Goal: Check status: Check status

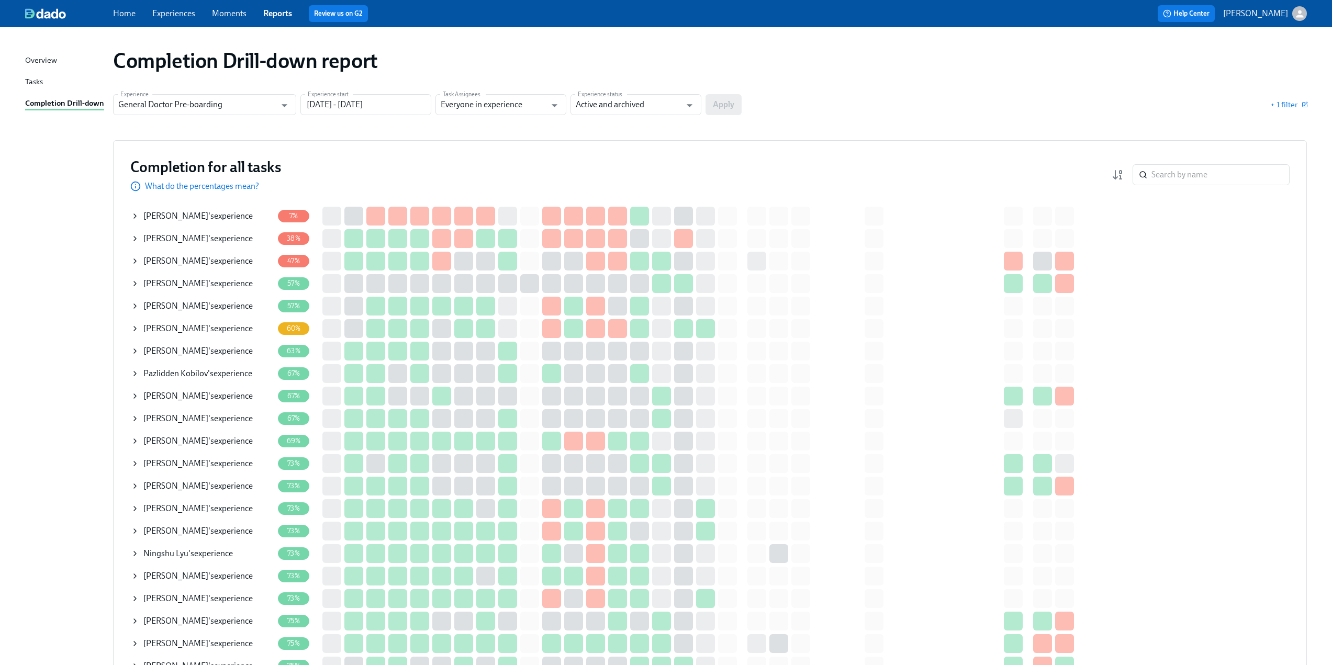
drag, startPoint x: 69, startPoint y: 155, endPoint x: 77, endPoint y: 153, distance: 8.1
click at [135, 262] on icon at bounding box center [135, 261] width 2 height 4
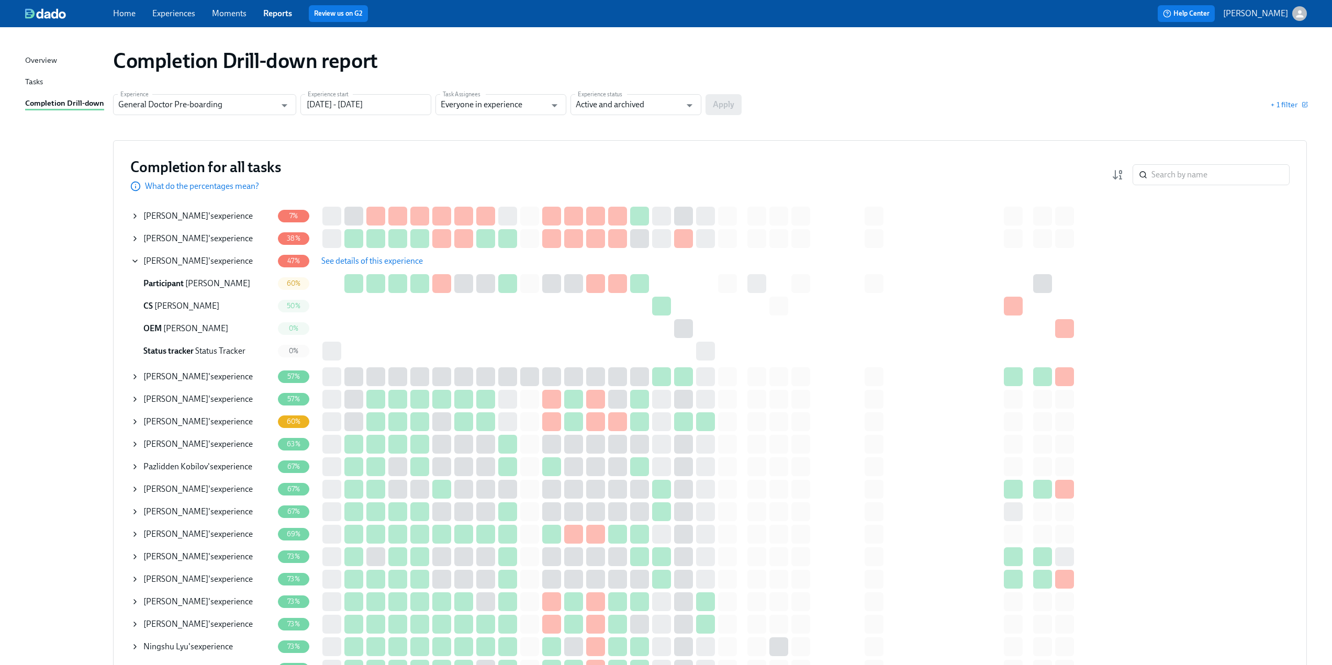
click at [367, 258] on span "See details of this experience" at bounding box center [372, 261] width 102 height 10
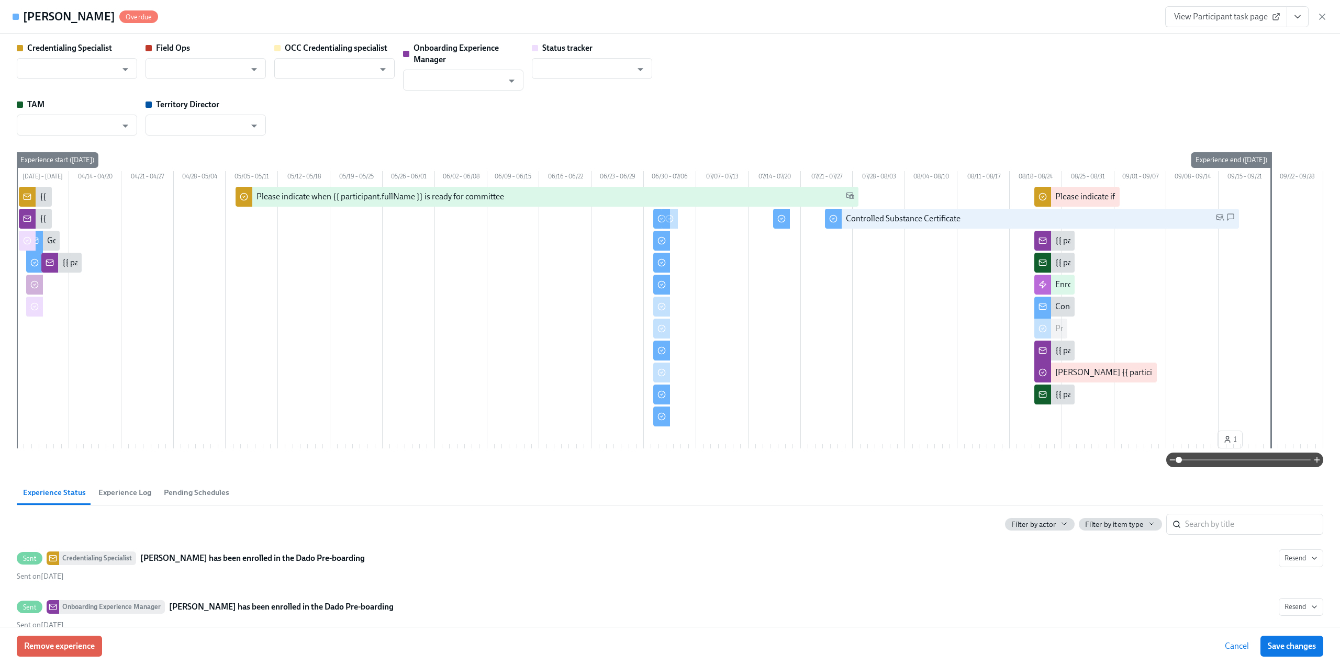
type input "[PERSON_NAME]"
type input "Status Tracker"
type input "[PERSON_NAME]"
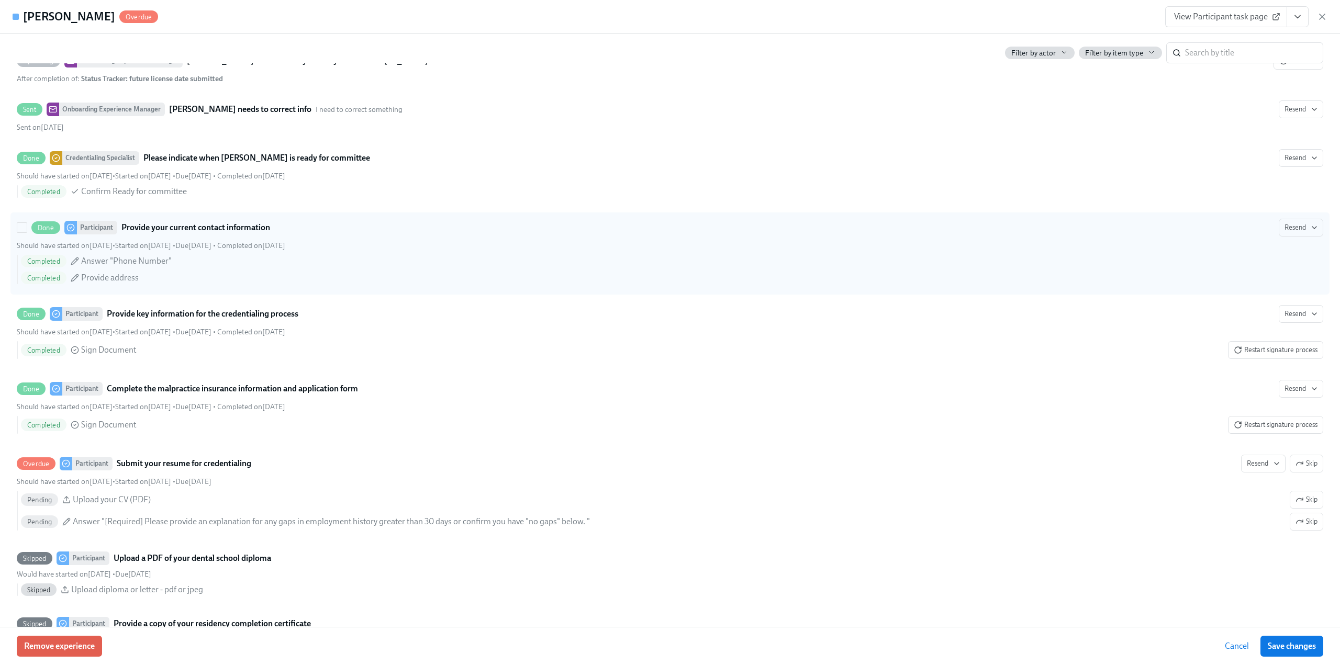
scroll to position [1256, 0]
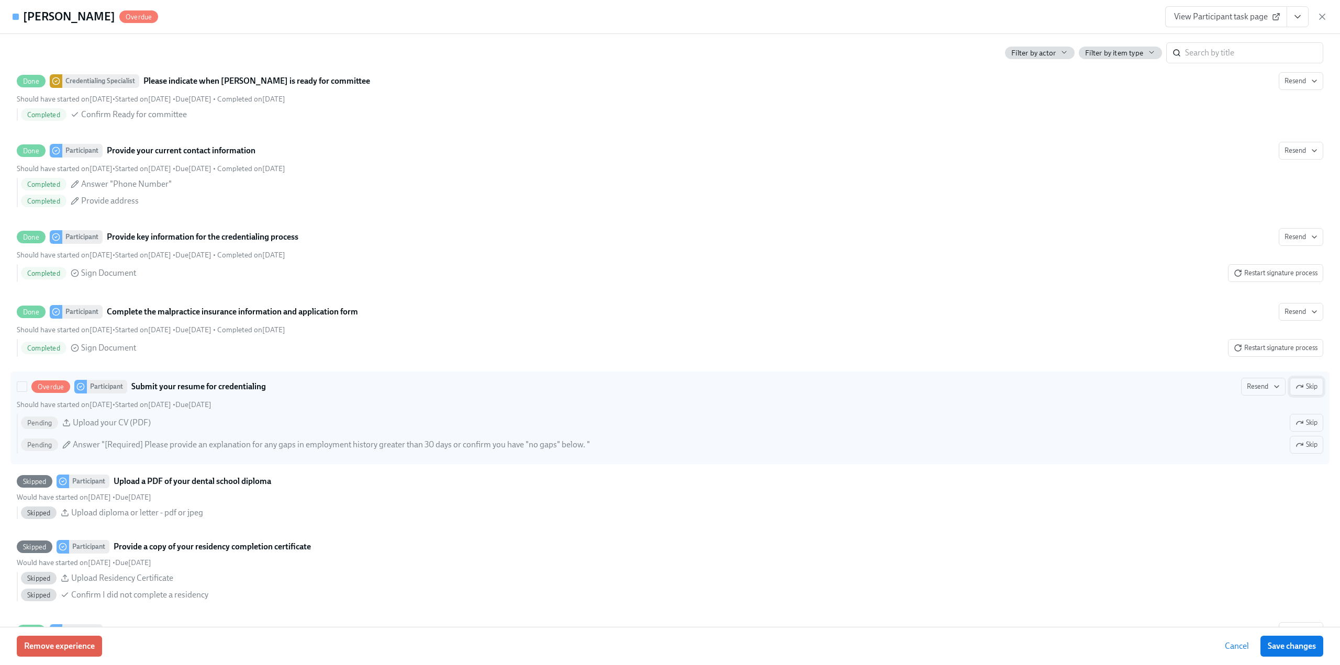
click at [1306, 392] on span "Skip" at bounding box center [1307, 387] width 22 height 10
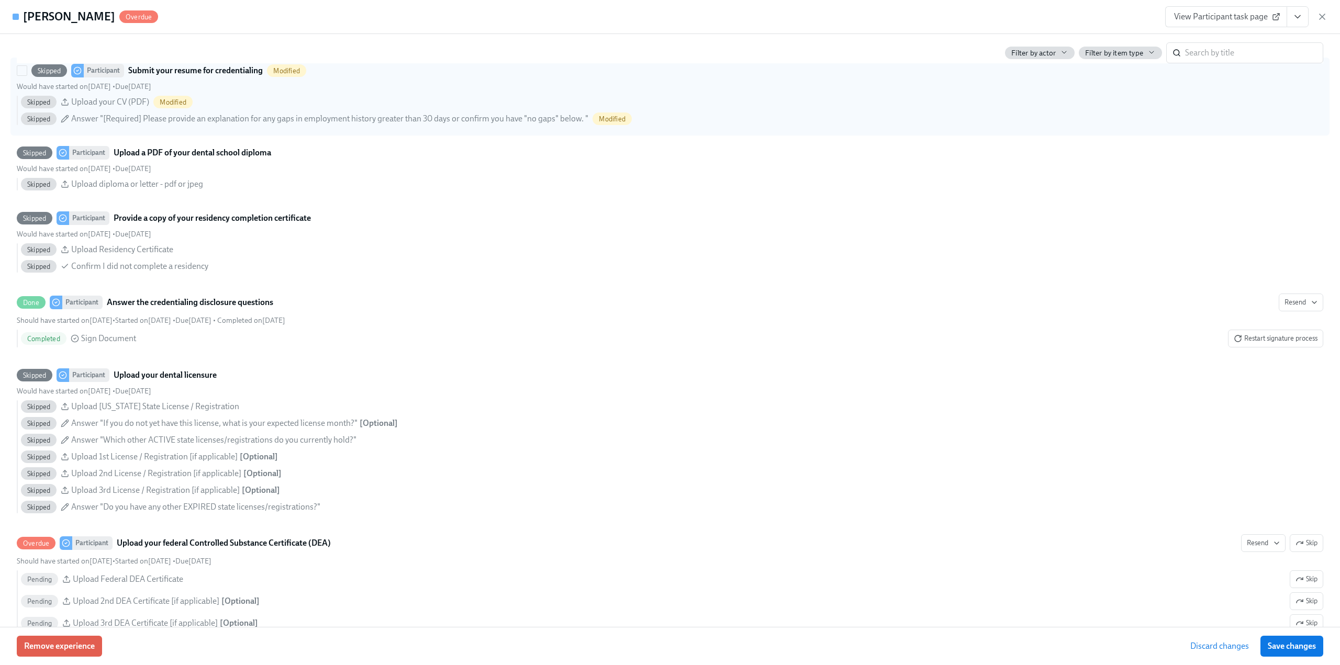
scroll to position [1675, 0]
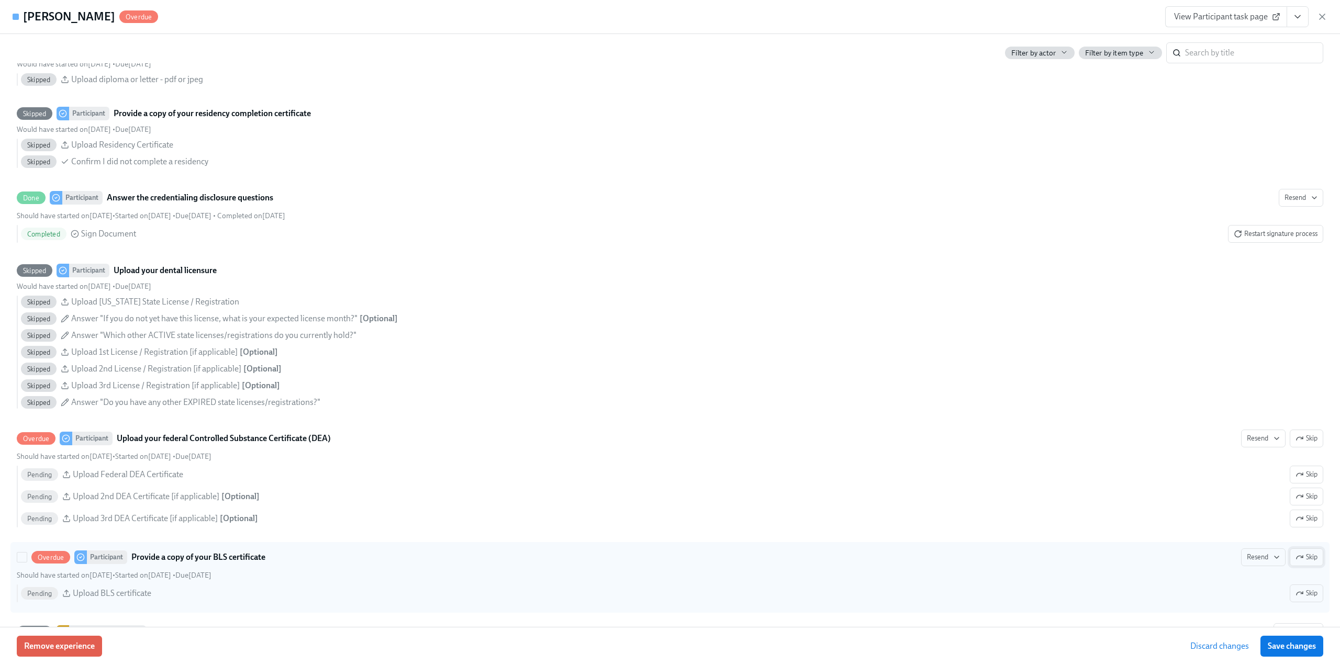
click at [1296, 562] on icon "button" at bounding box center [1300, 557] width 8 height 8
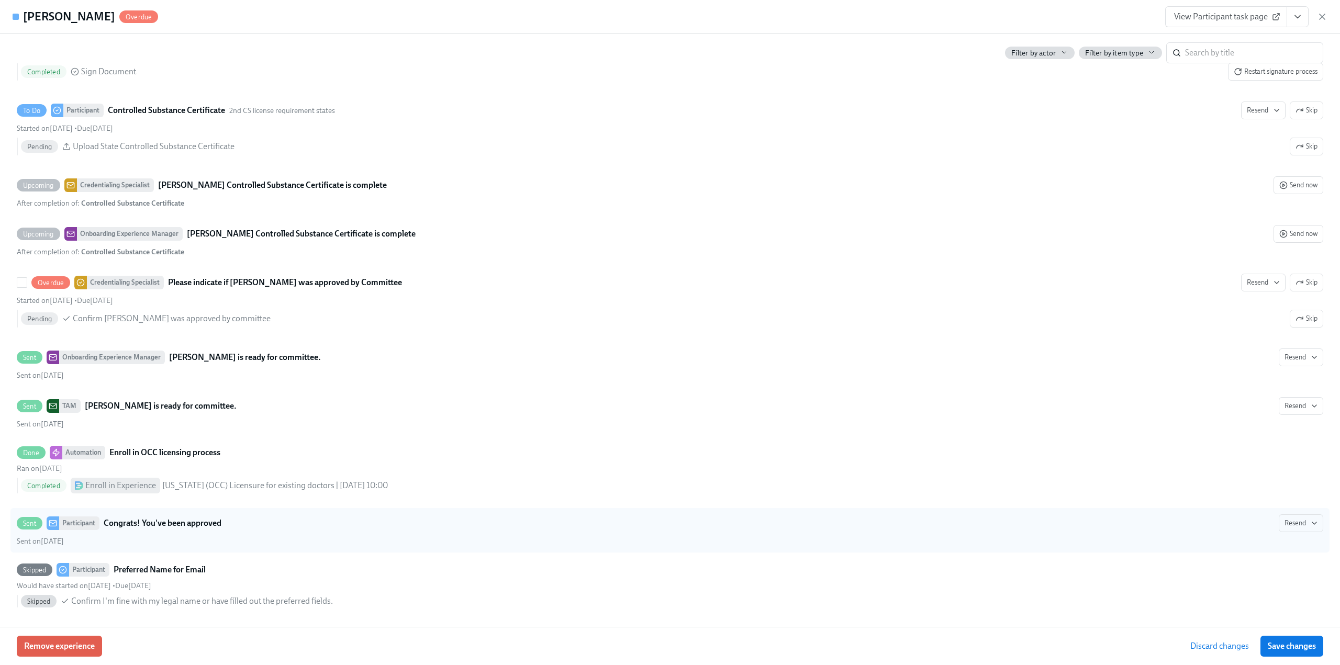
scroll to position [2827, 0]
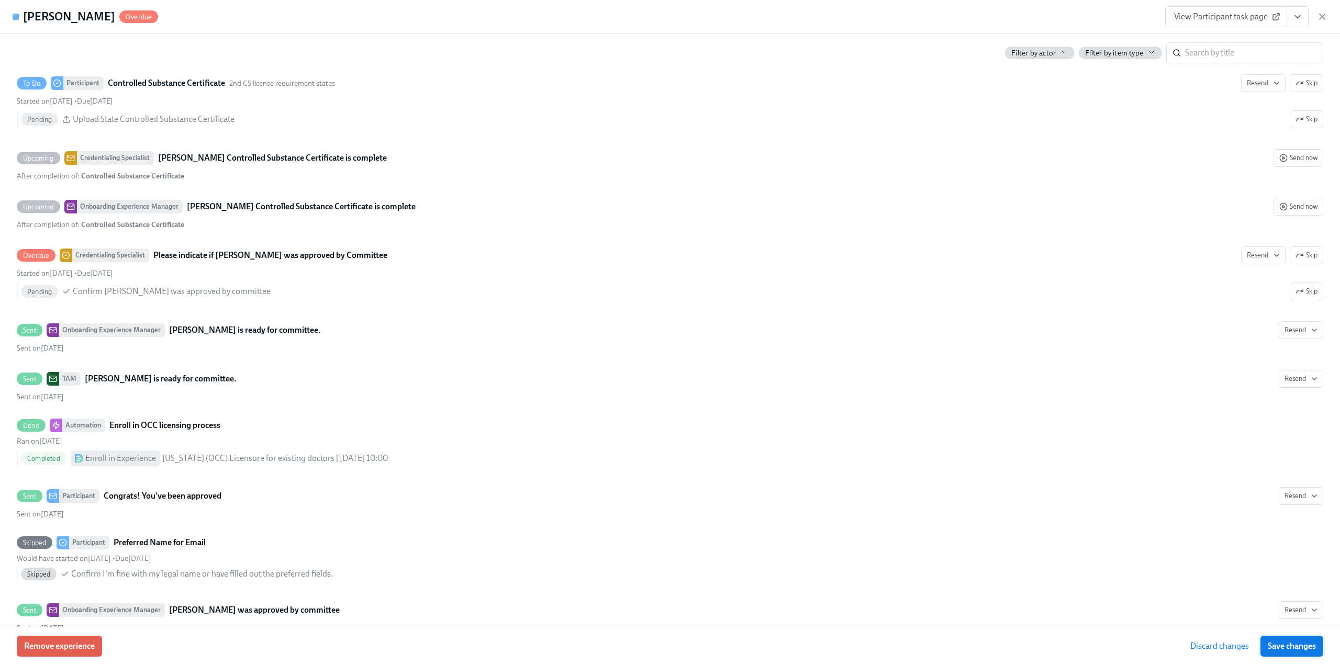
click at [1268, 645] on span "Save changes" at bounding box center [1292, 646] width 48 height 10
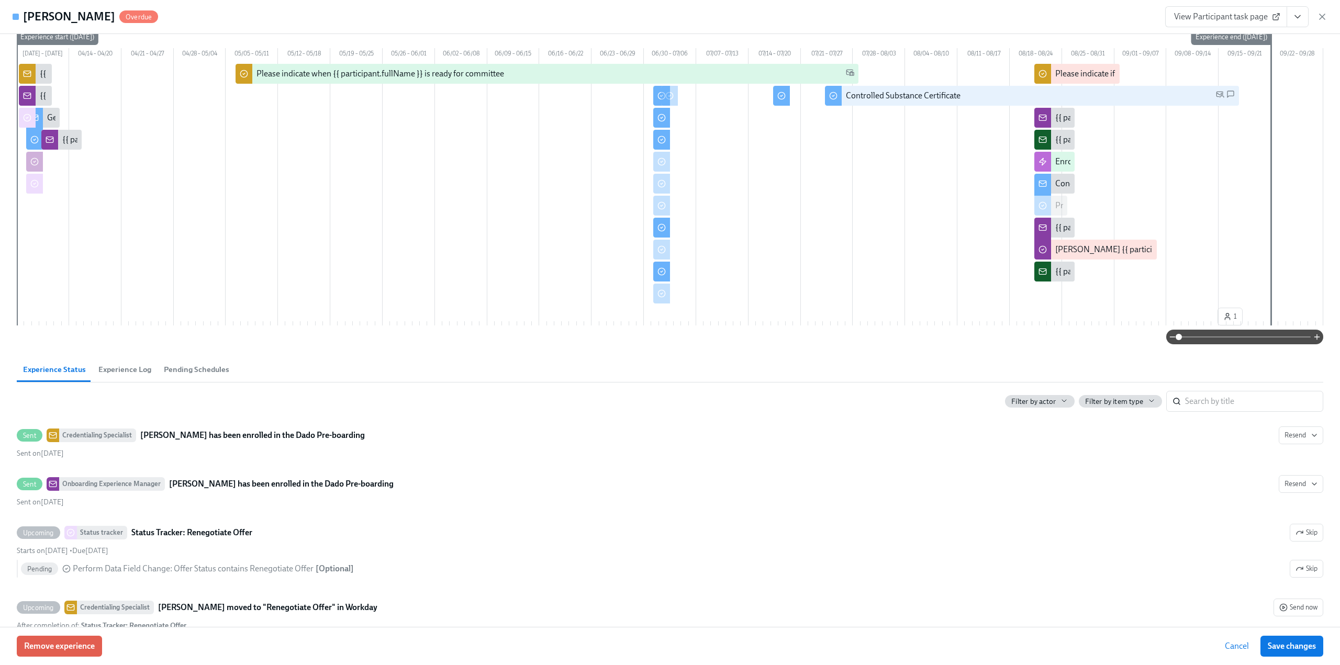
scroll to position [0, 0]
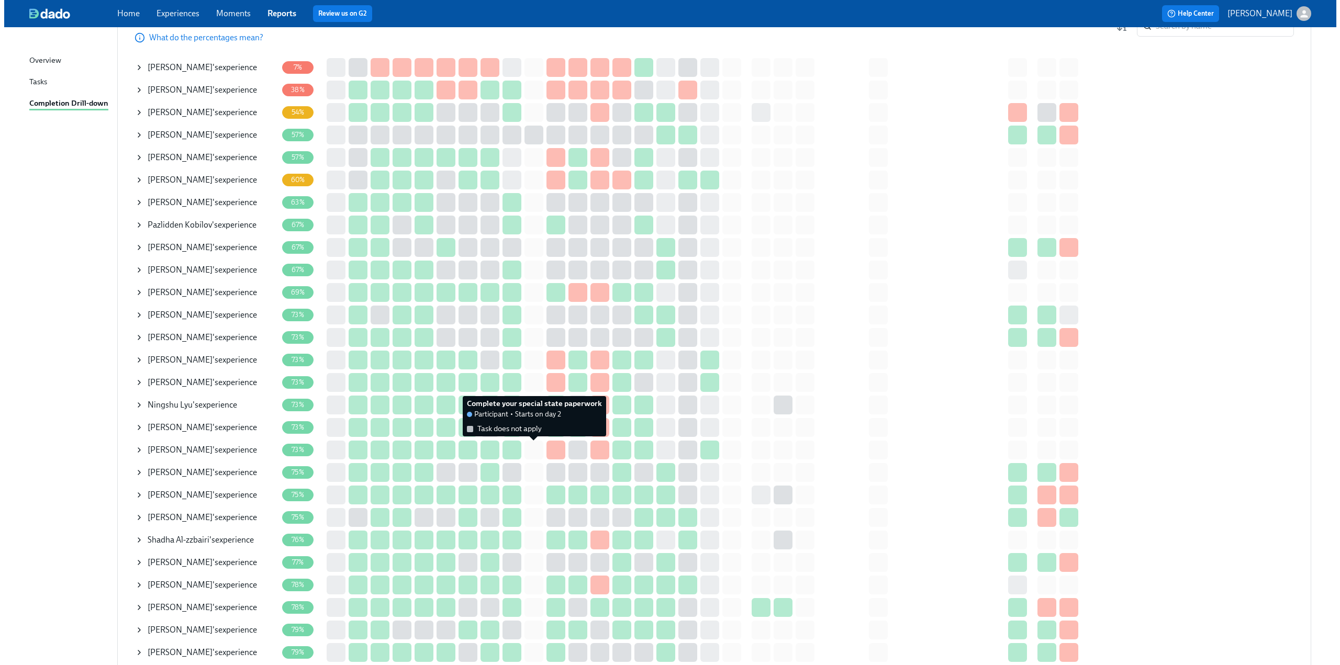
scroll to position [157, 0]
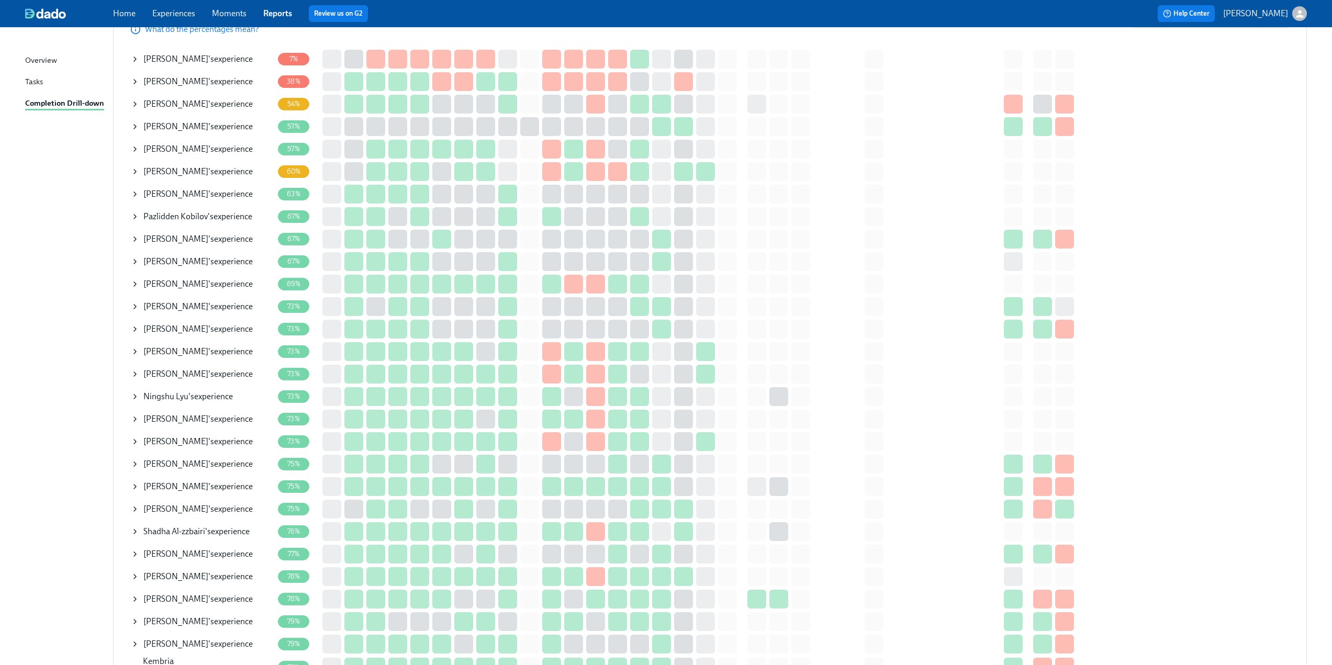
click at [135, 352] on icon at bounding box center [135, 352] width 8 height 8
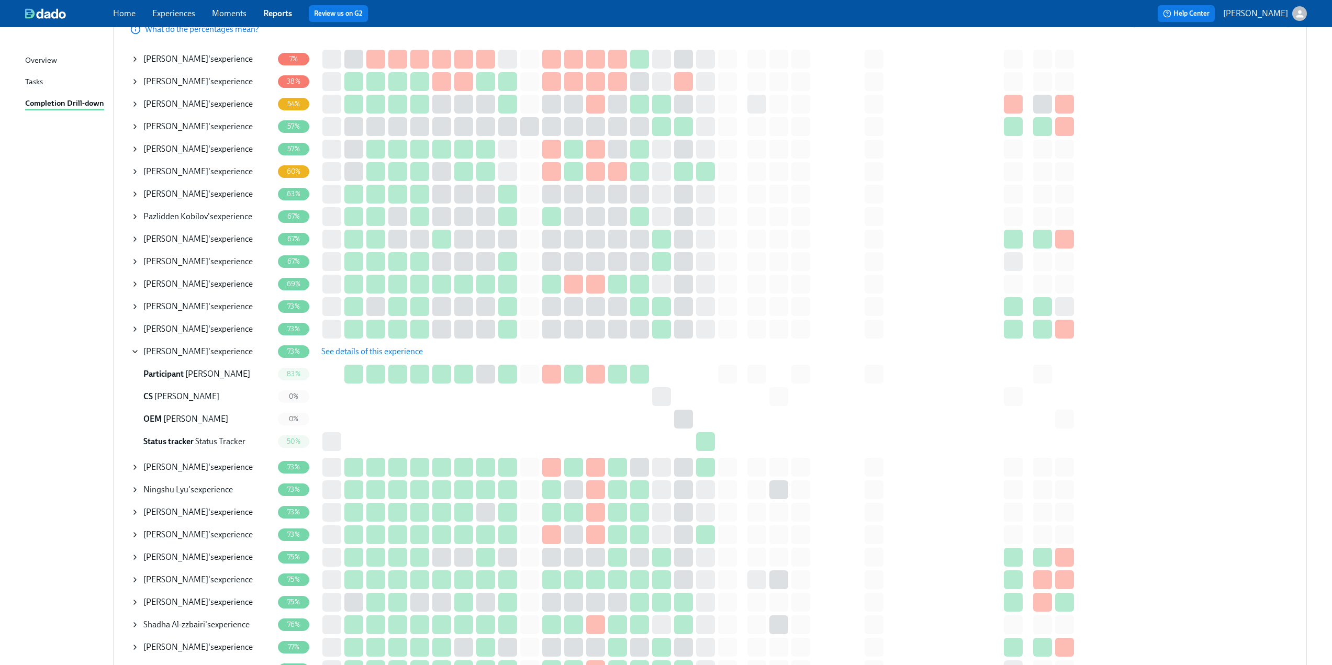
click at [358, 351] on span "See details of this experience" at bounding box center [372, 352] width 102 height 10
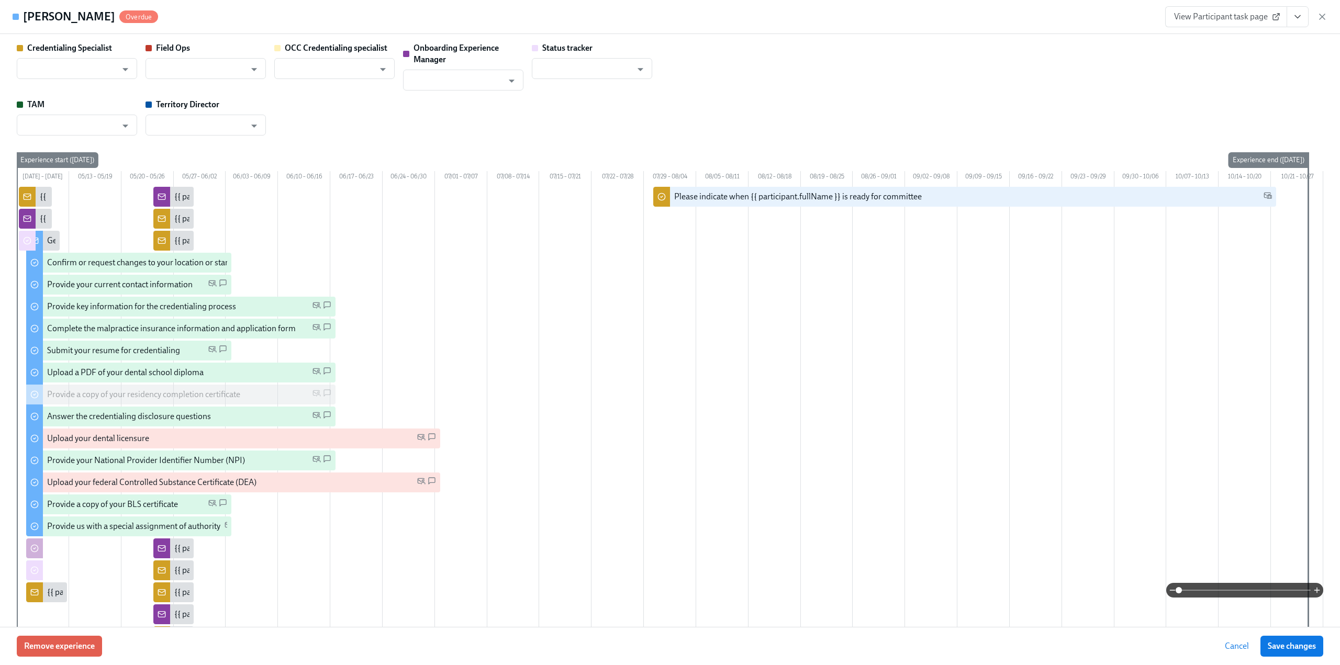
type input "[PERSON_NAME]"
type input "Megan Biggins"
type input "Tobie Sheperd"
type input "Status Tracker"
type input "Barbara Cutts"
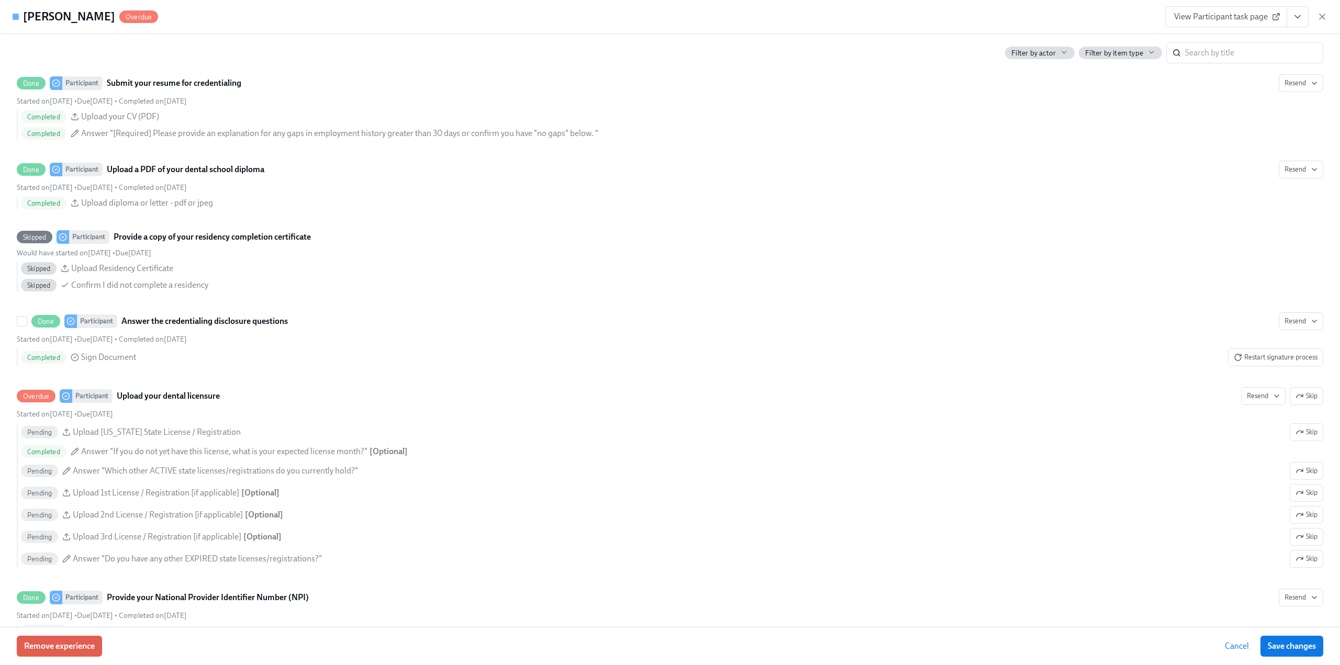
scroll to position [1466, 0]
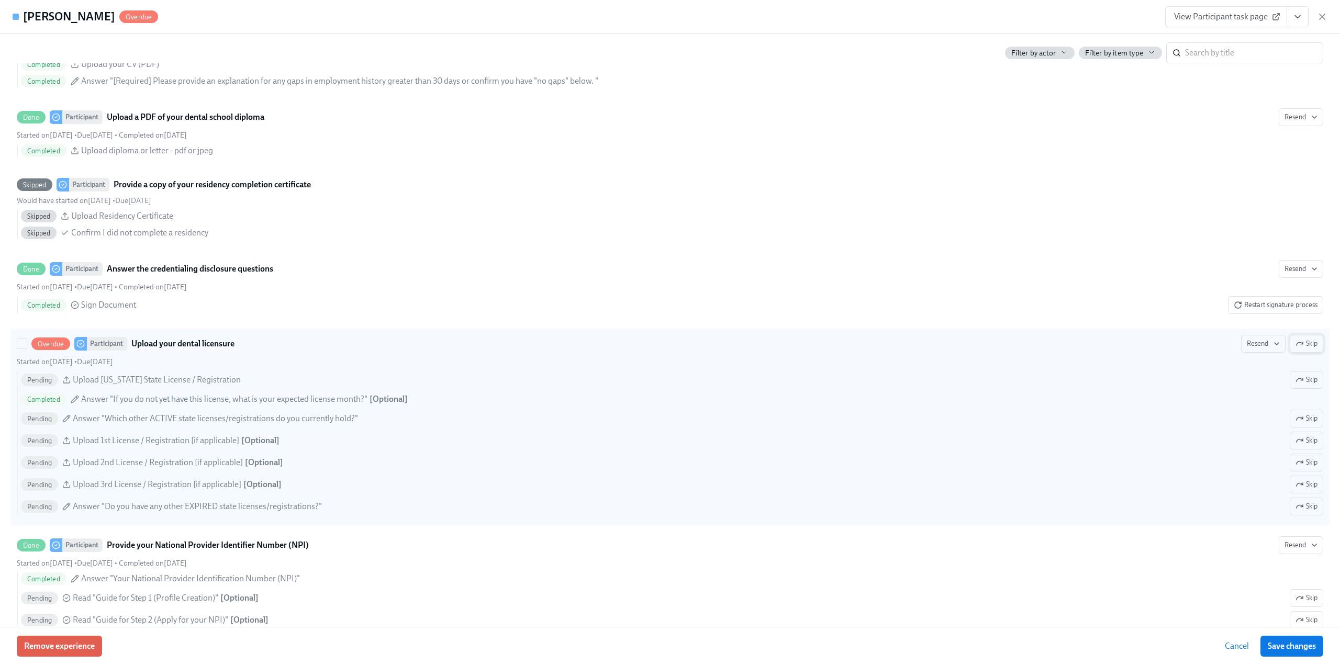
click at [1307, 349] on span "Skip" at bounding box center [1307, 344] width 22 height 10
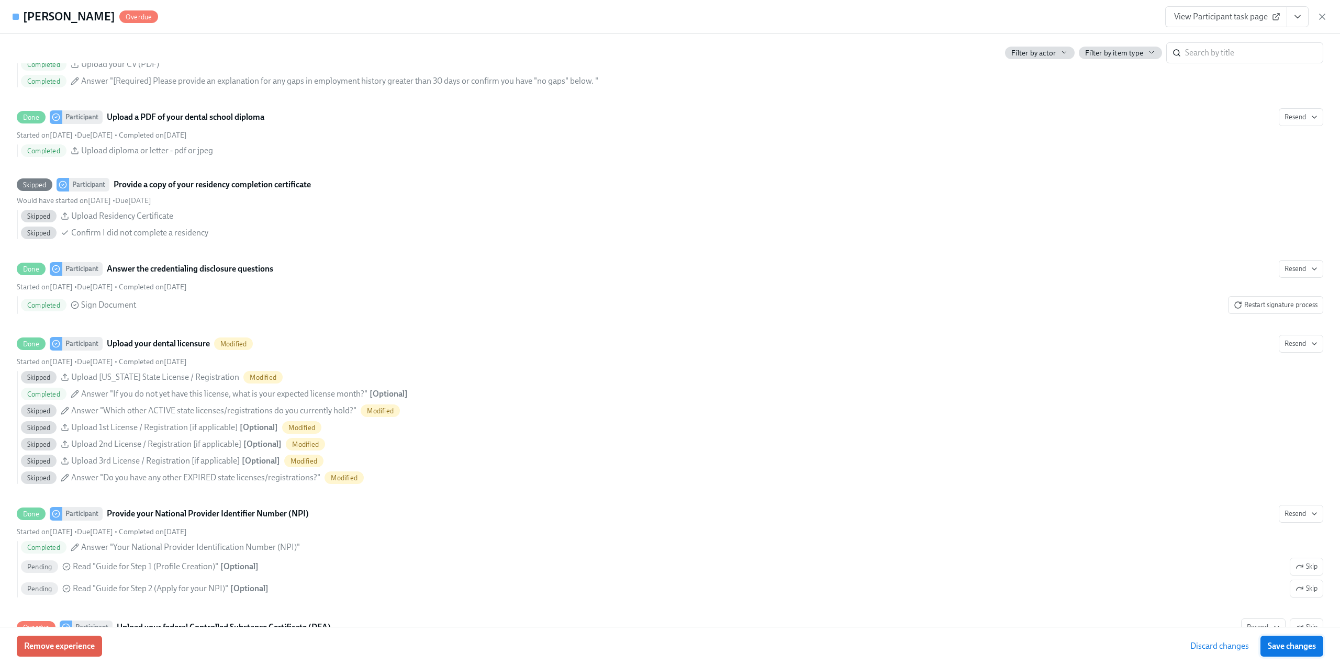
click at [1280, 650] on span "Save changes" at bounding box center [1292, 646] width 48 height 10
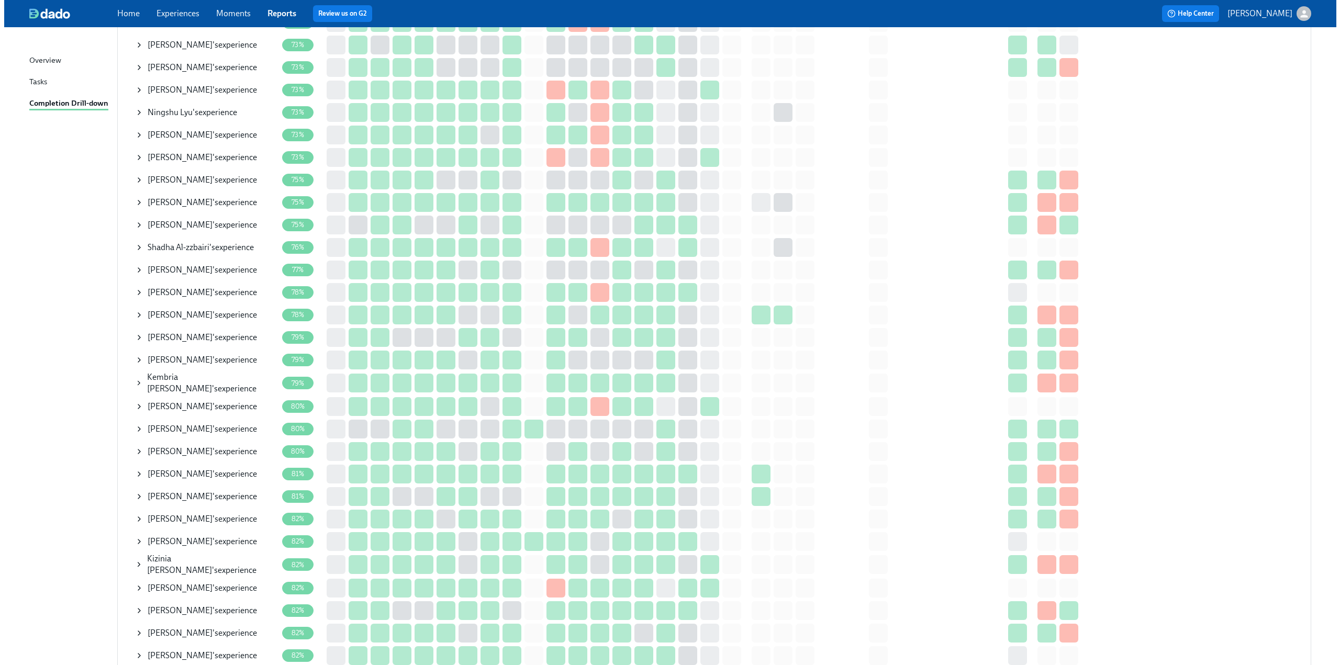
scroll to position [471, 0]
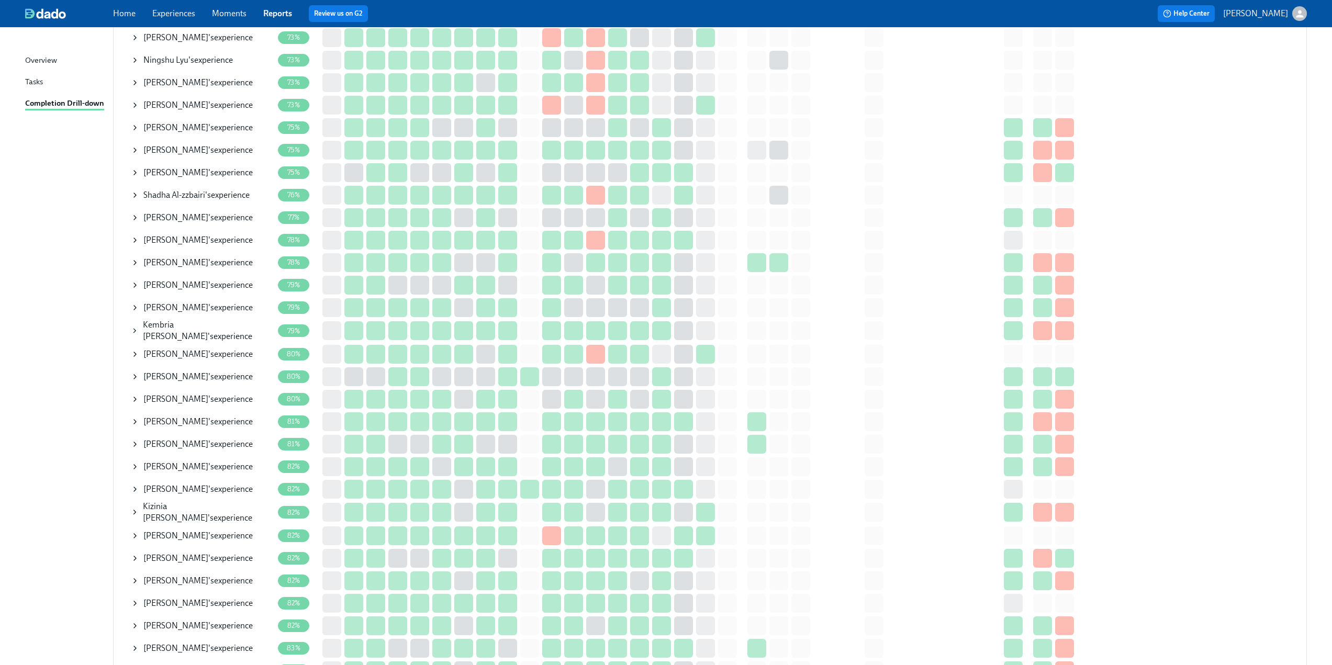
click at [135, 237] on icon at bounding box center [135, 240] width 8 height 8
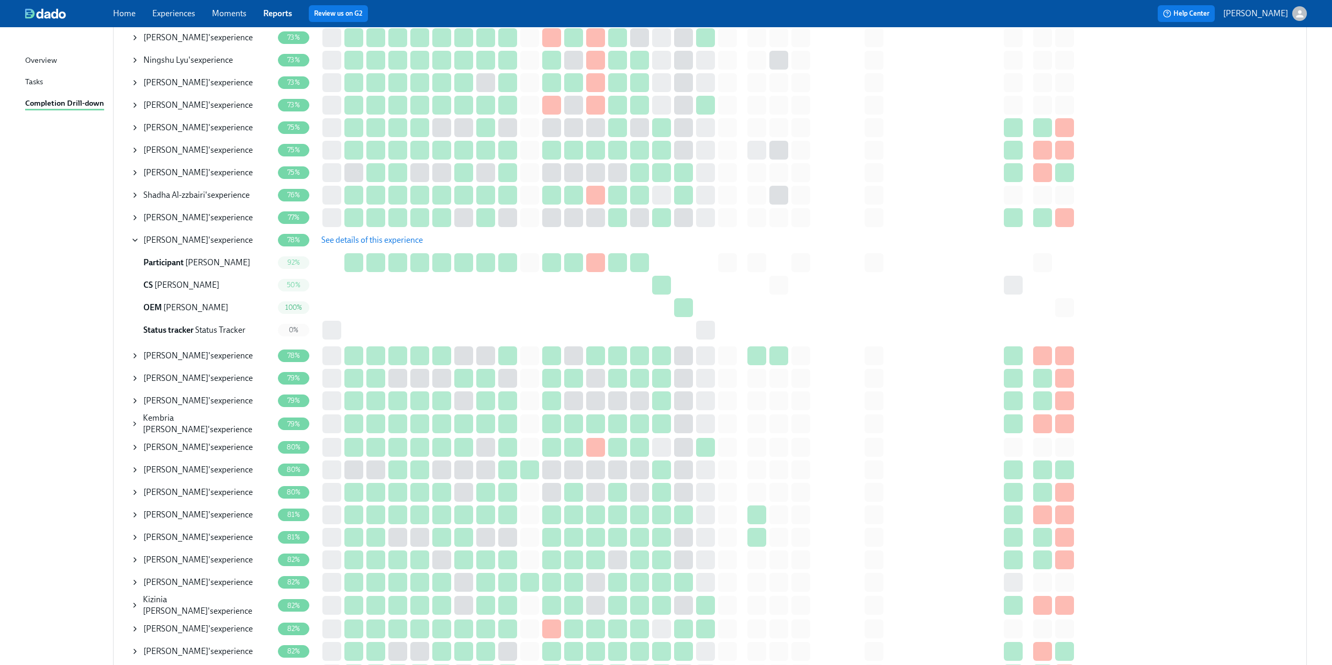
click at [363, 239] on span "See details of this experience" at bounding box center [372, 240] width 102 height 10
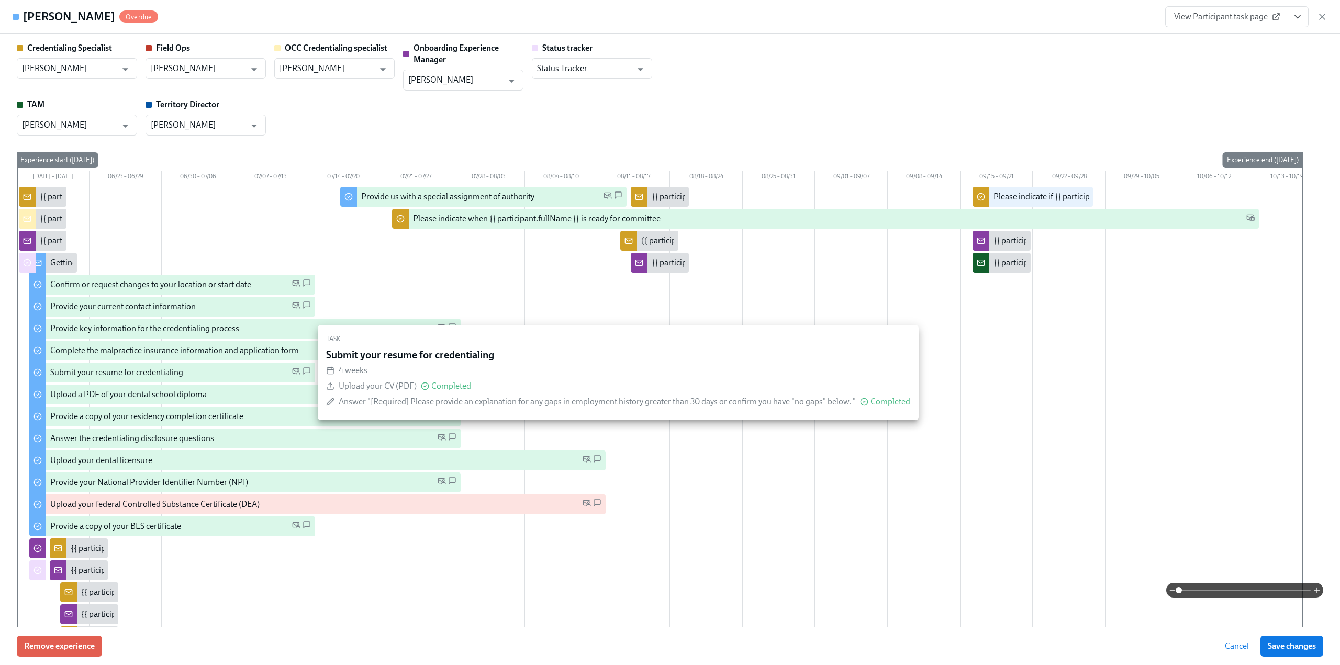
type input "[PERSON_NAME]"
type input "Kaitlin Najdzinski"
type input "Sarah Parkhurst"
type input "[PERSON_NAME]"
type input "Status Tracker"
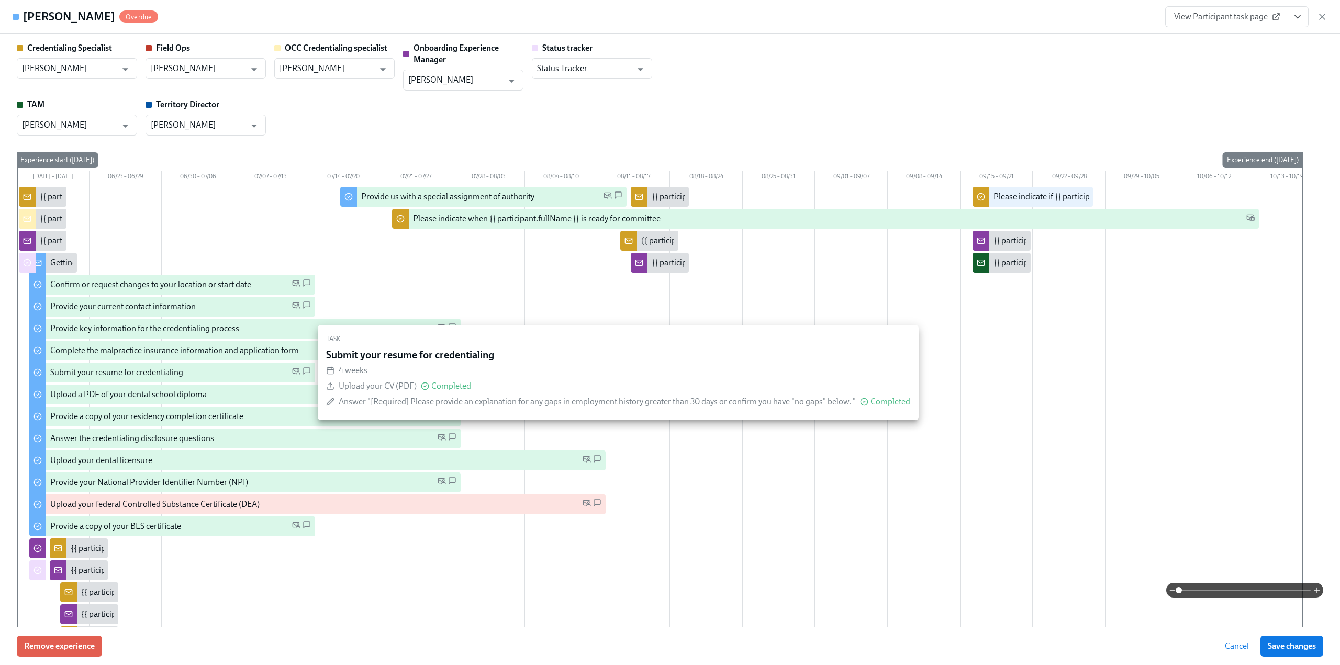
type input "Ashley Malley"
type input "Molly Drake"
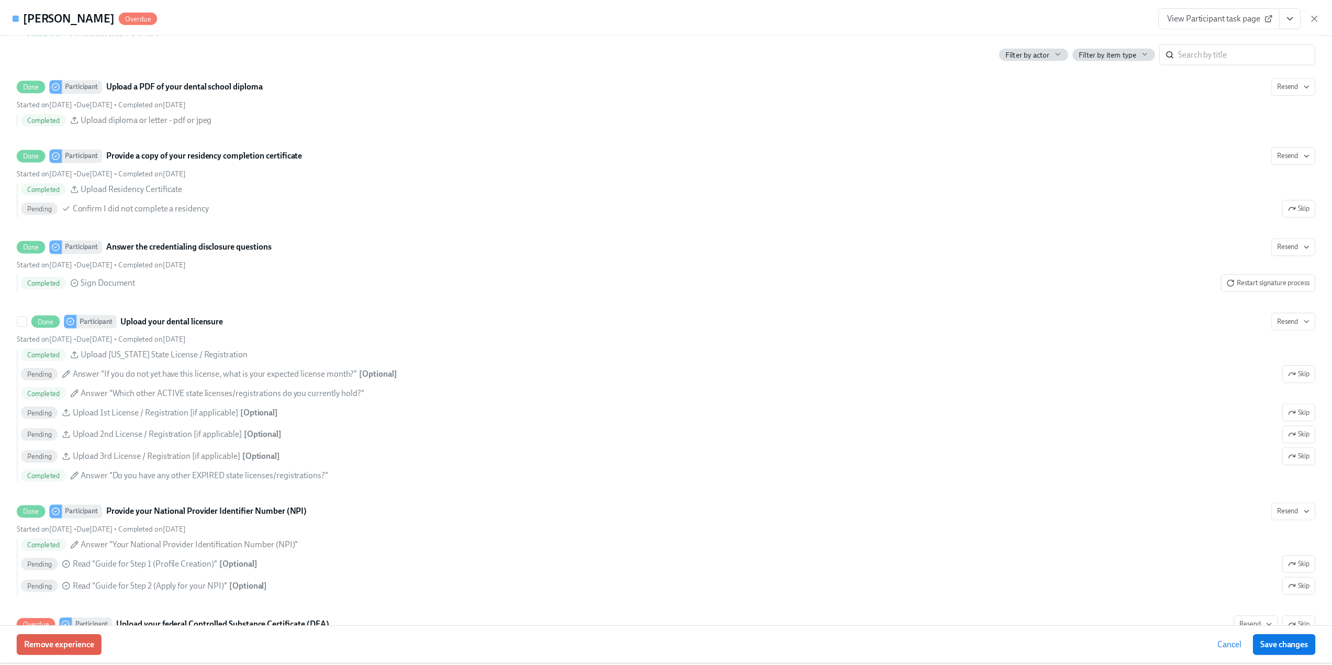
scroll to position [2094, 0]
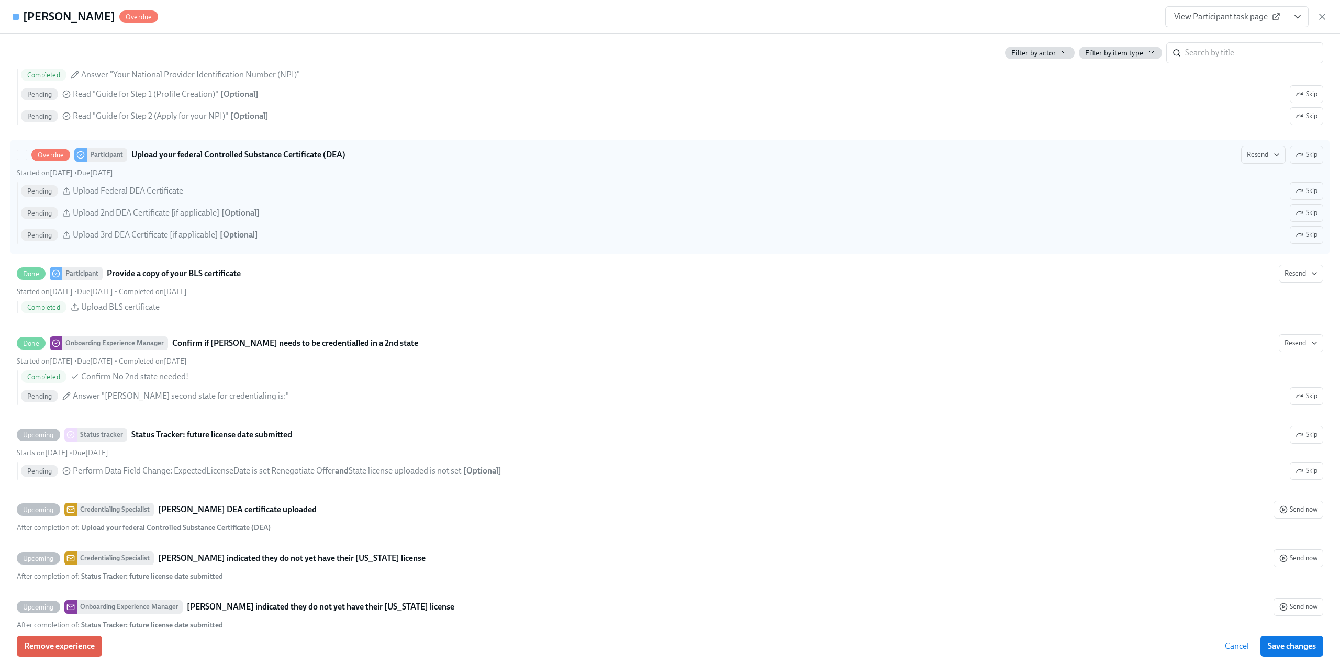
click at [1299, 157] on span "Skip" at bounding box center [1307, 155] width 22 height 10
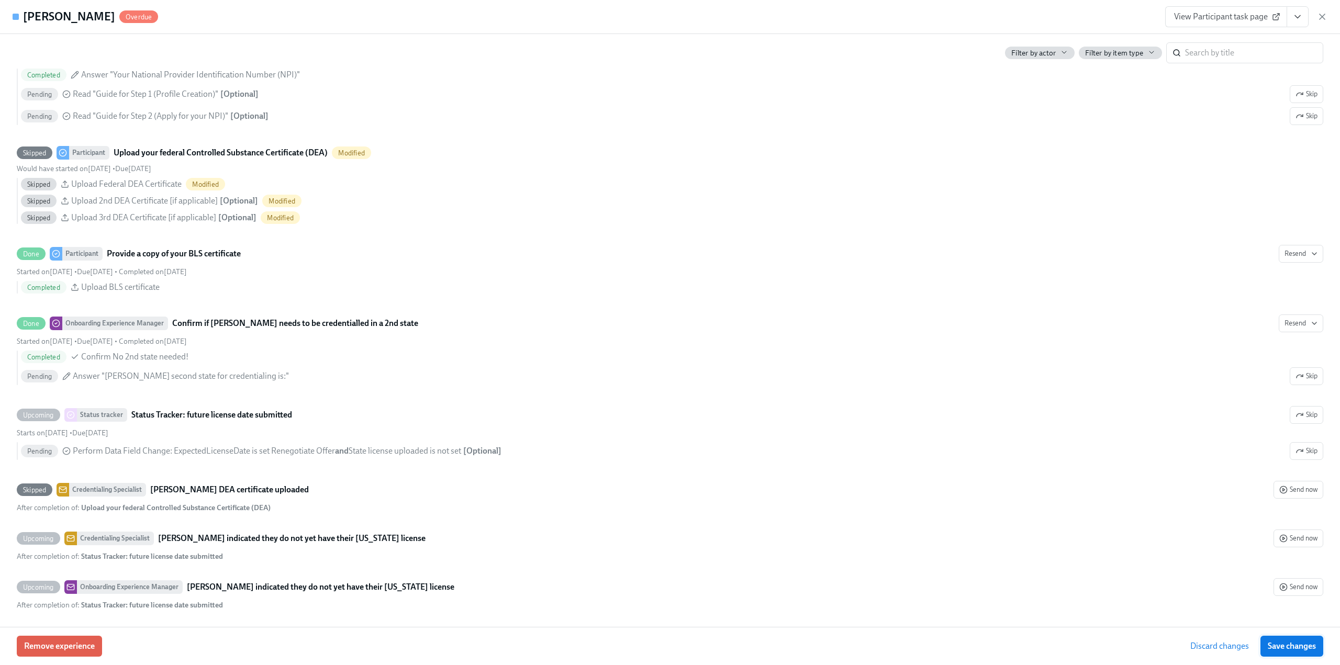
click at [1286, 648] on span "Save changes" at bounding box center [1292, 646] width 48 height 10
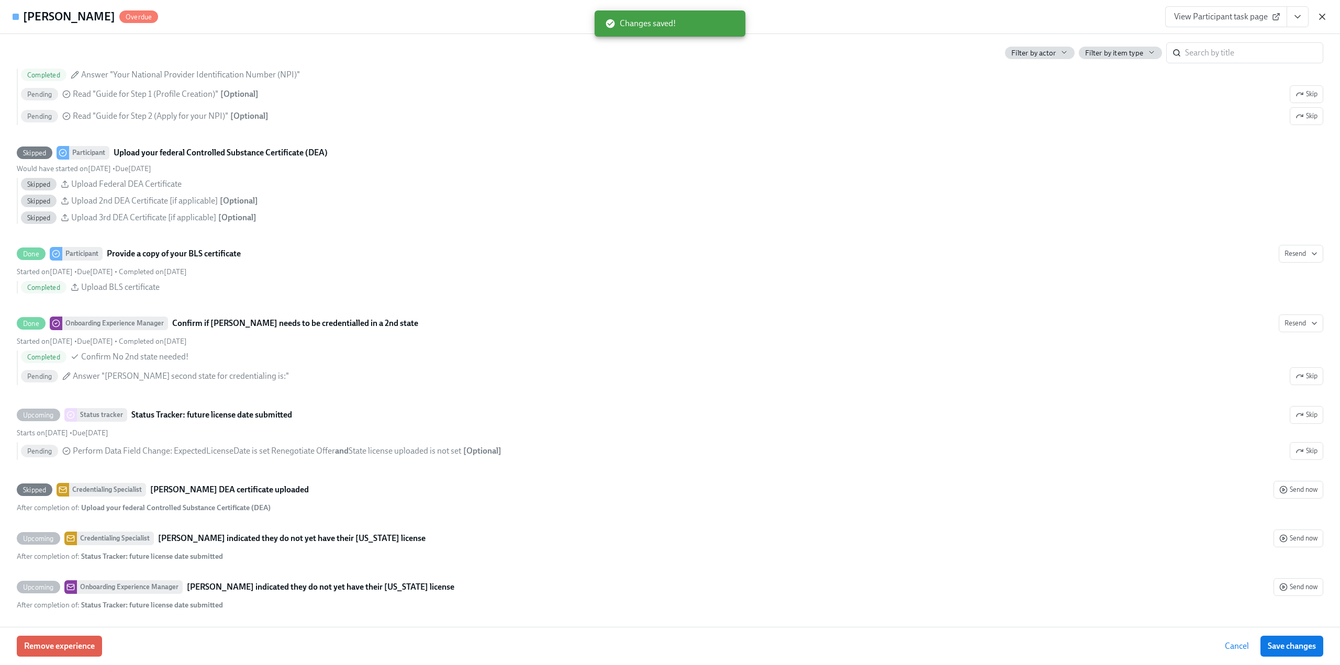
click at [1323, 19] on icon "button" at bounding box center [1322, 17] width 10 height 10
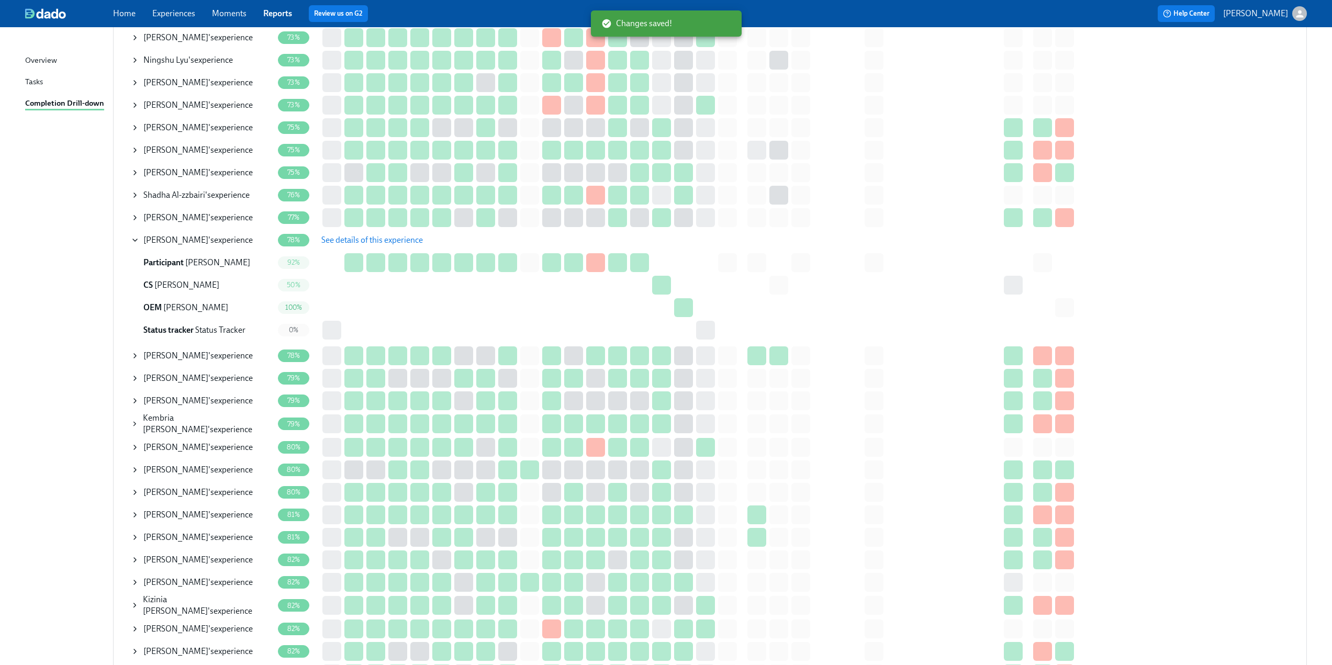
click at [132, 239] on icon at bounding box center [135, 240] width 8 height 8
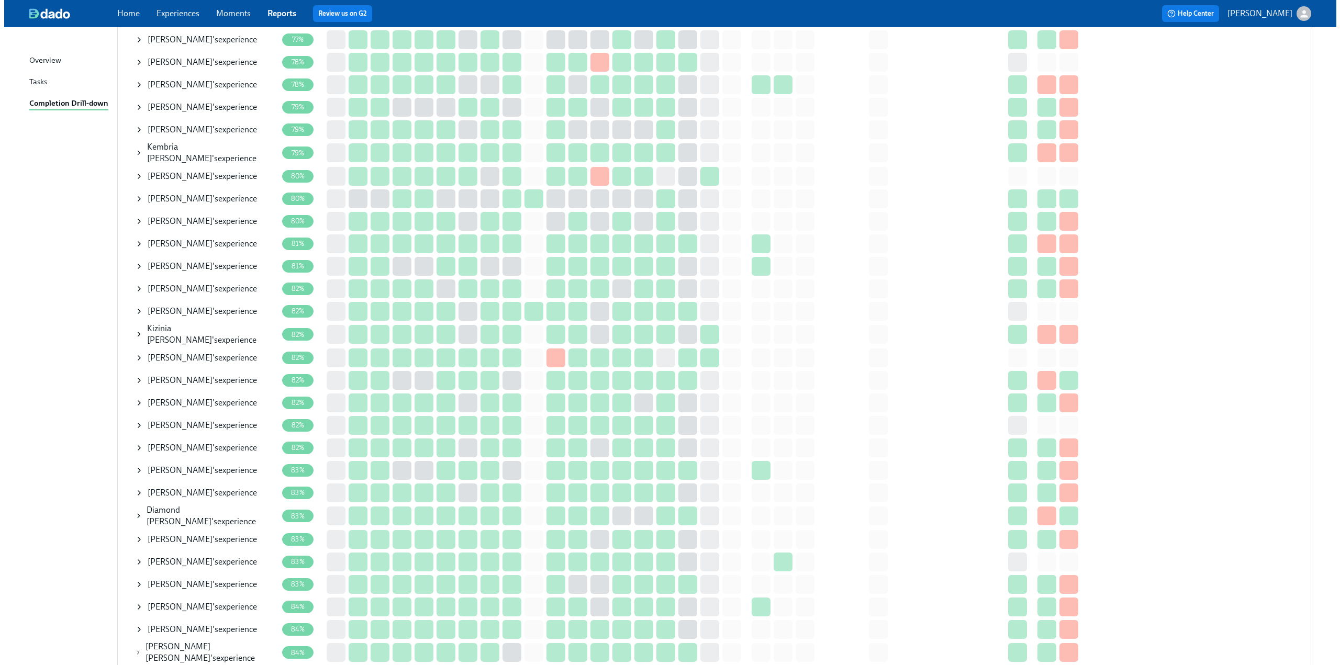
scroll to position [733, 0]
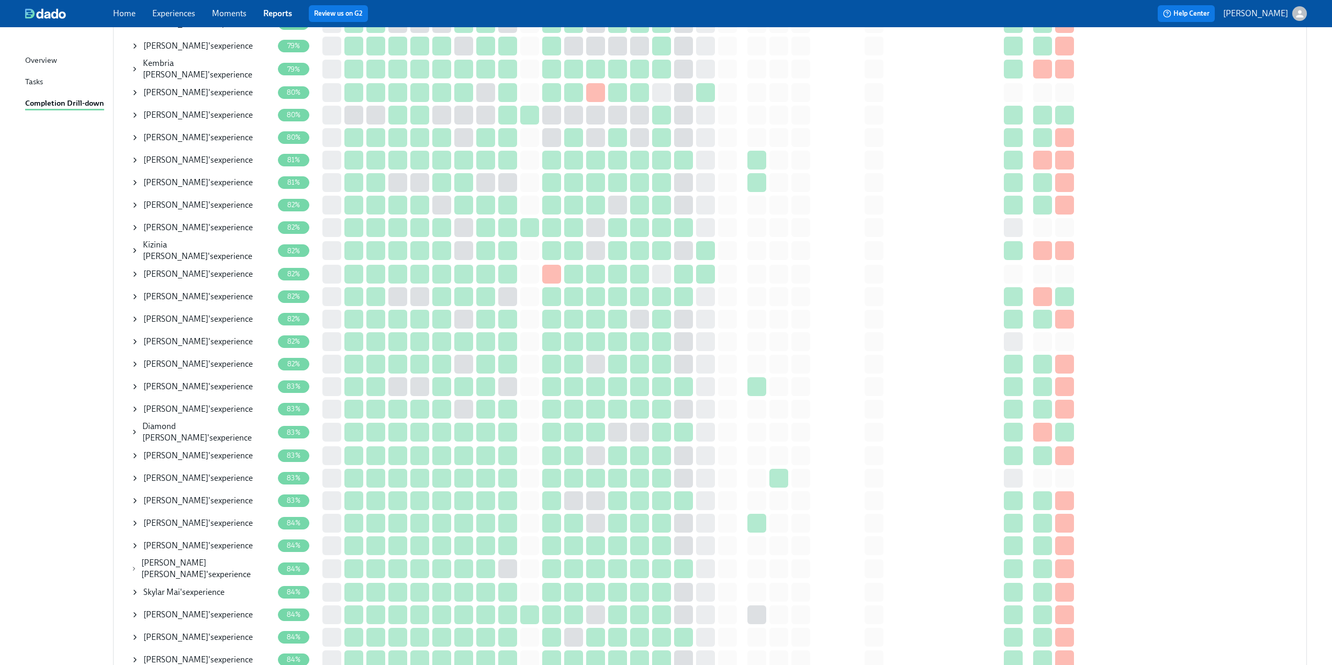
click at [132, 272] on icon at bounding box center [135, 274] width 8 height 8
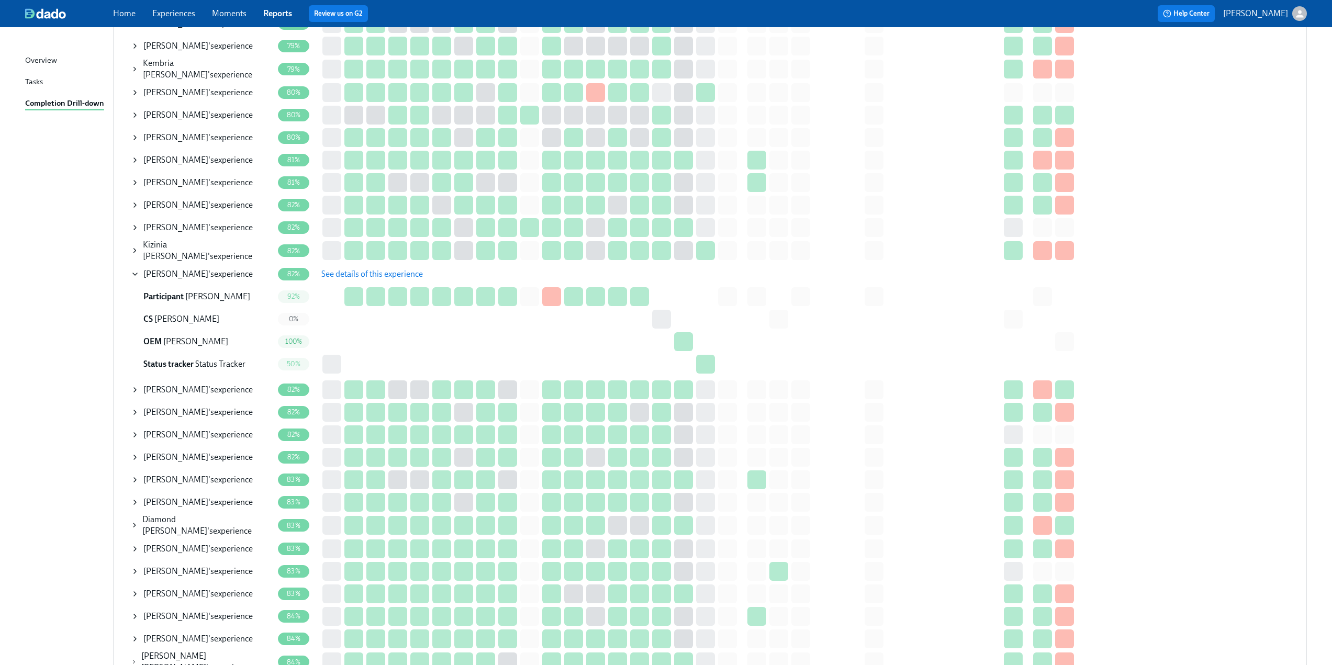
click at [355, 269] on span "See details of this experience" at bounding box center [372, 274] width 102 height 10
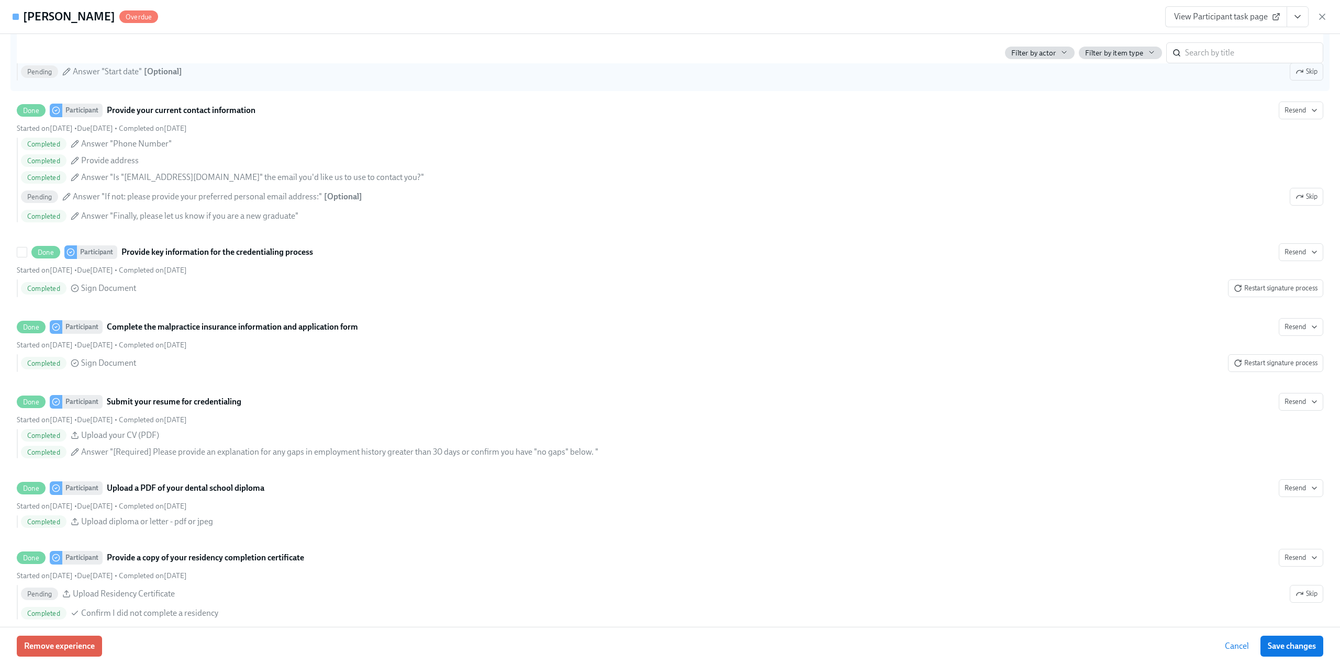
scroll to position [1623, 0]
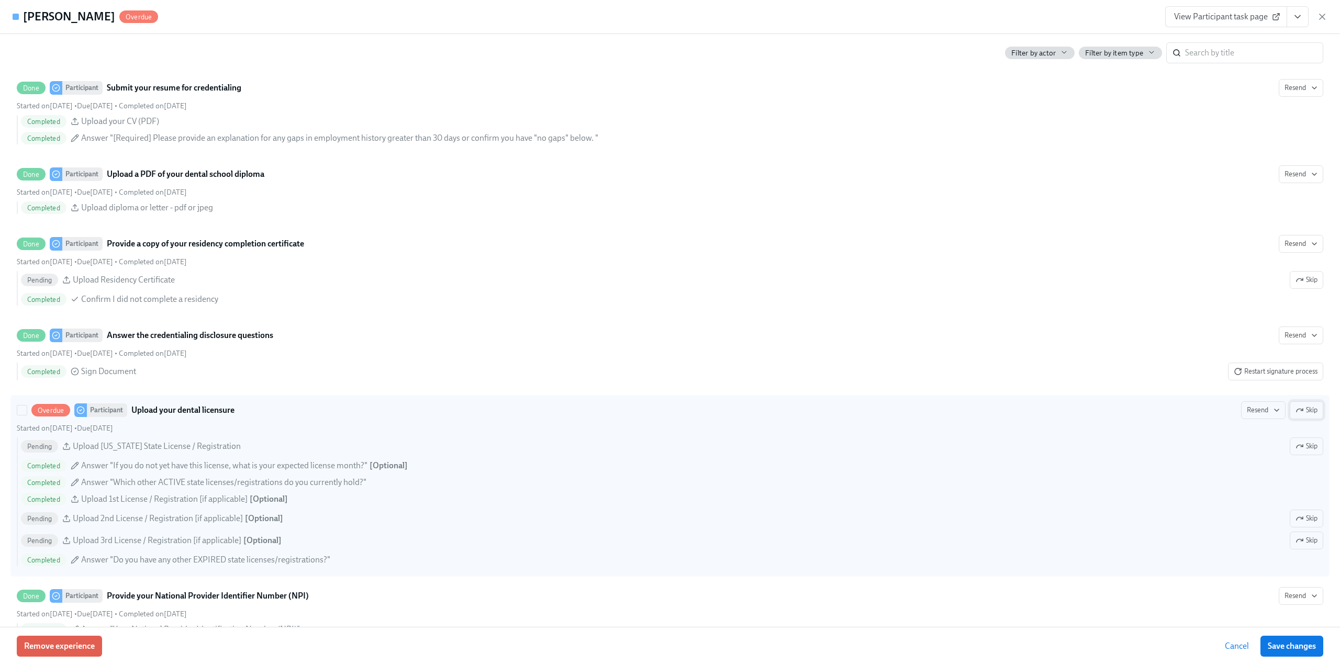
click at [1298, 419] on button "Skip" at bounding box center [1307, 411] width 34 height 18
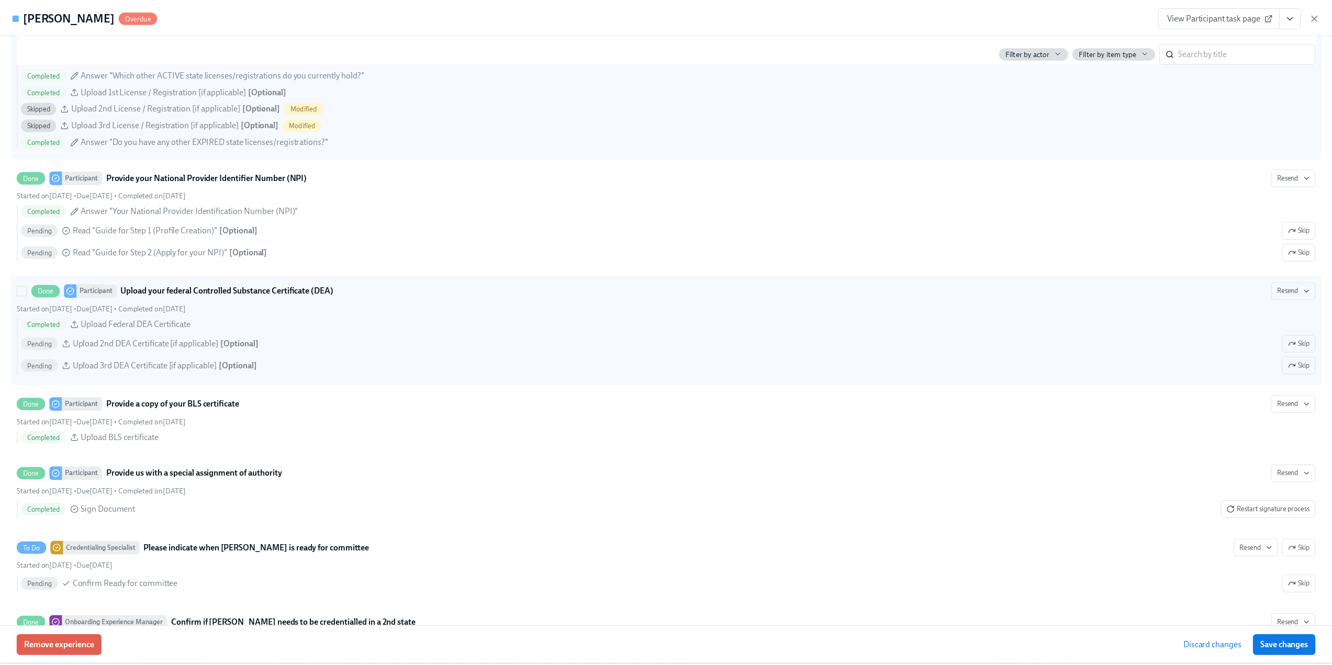
scroll to position [2042, 0]
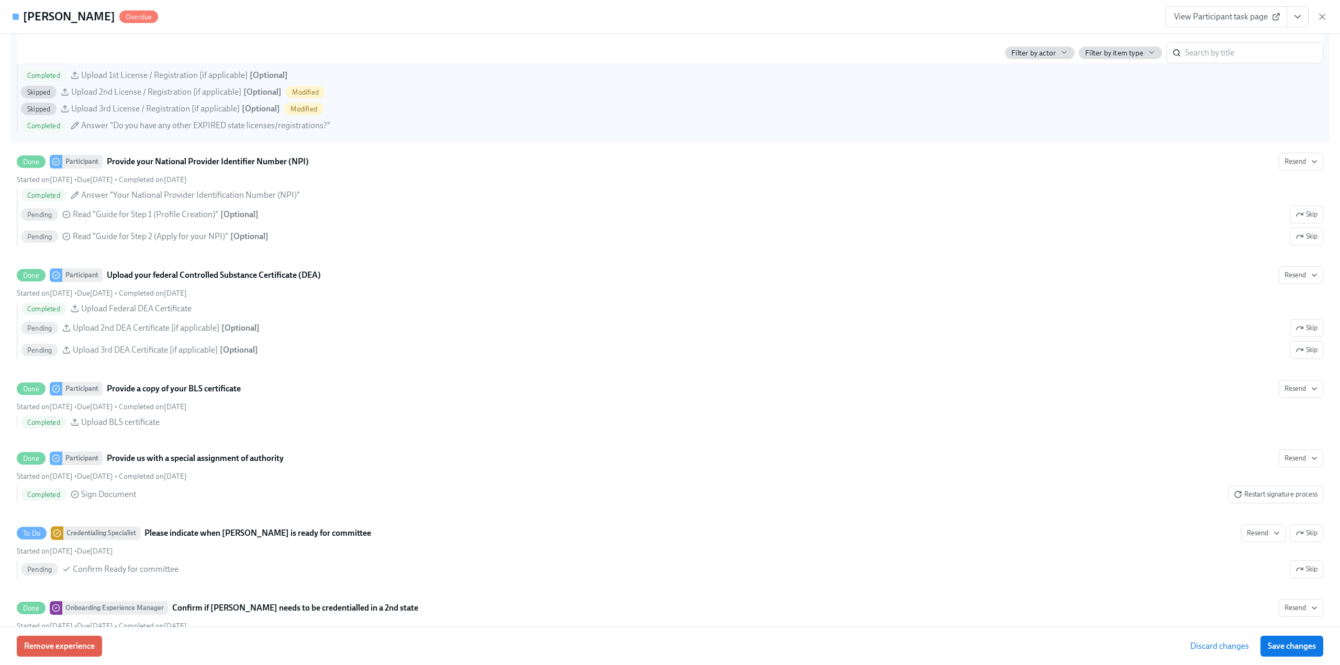
click at [1299, 648] on span "Save changes" at bounding box center [1292, 646] width 48 height 10
click at [1318, 20] on icon "button" at bounding box center [1322, 17] width 10 height 10
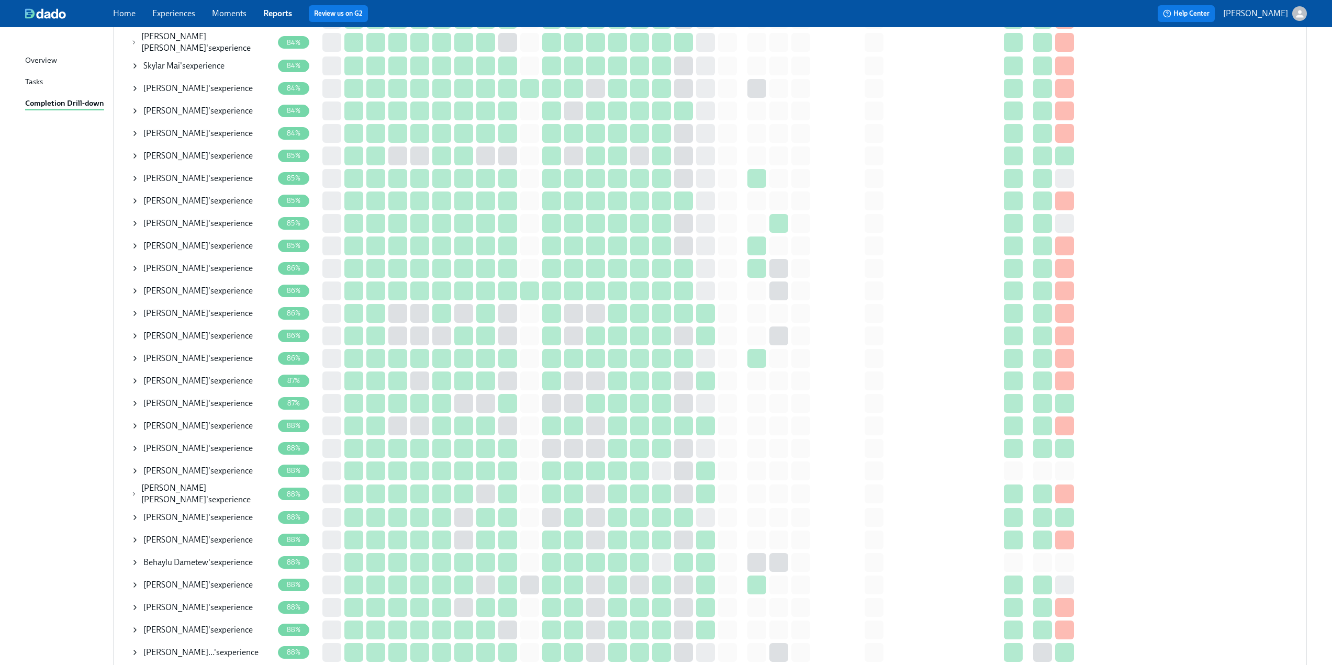
scroll to position [1347, 0]
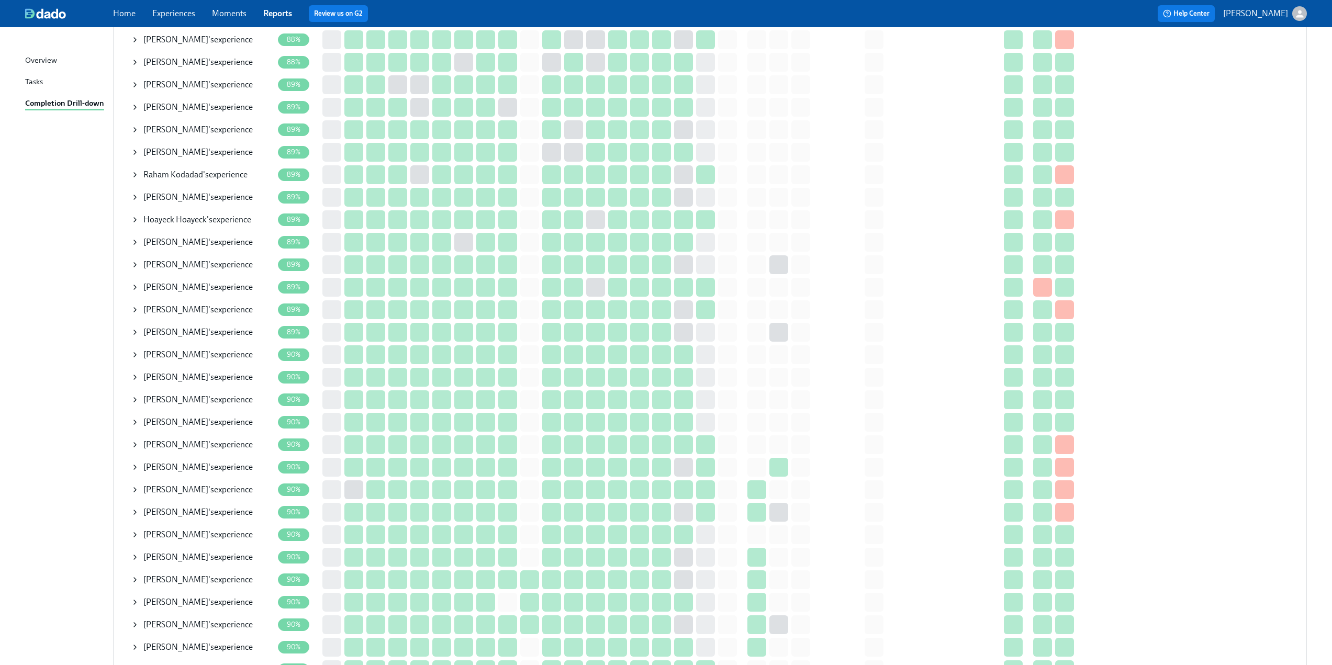
scroll to position [2091, 0]
